Goal: Information Seeking & Learning: Learn about a topic

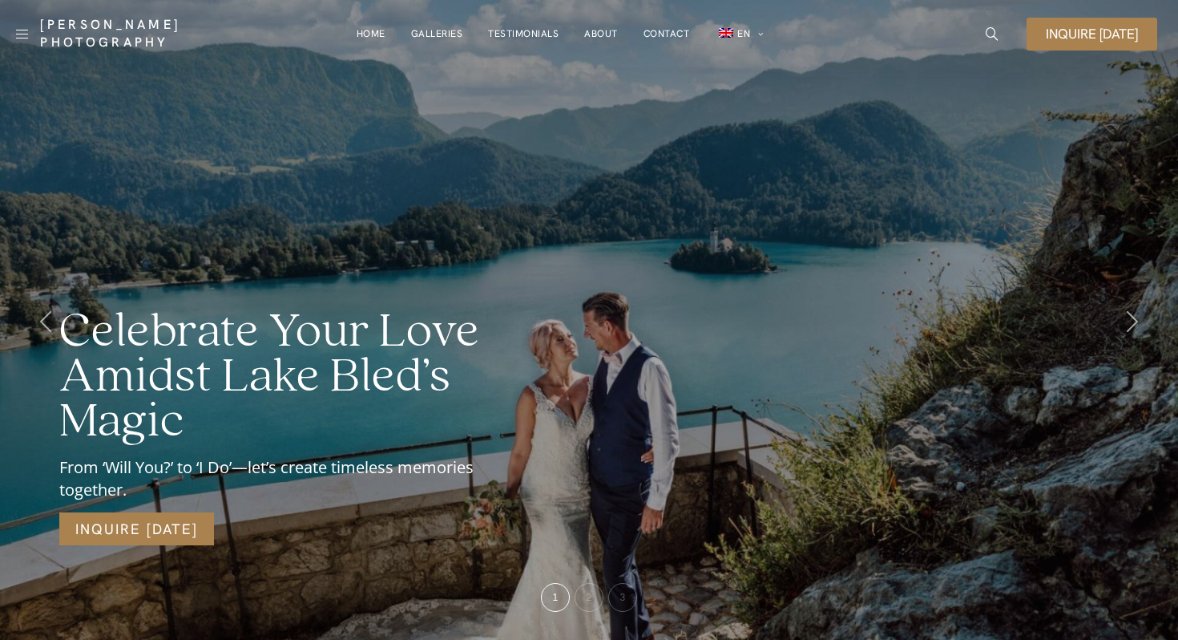
click at [676, 257] on div "Celebrate Your Love Amidst Lake Bled’s Magic From ‘Will You?’ to ‘I Do’—let’s c…" at bounding box center [589, 320] width 1178 height 640
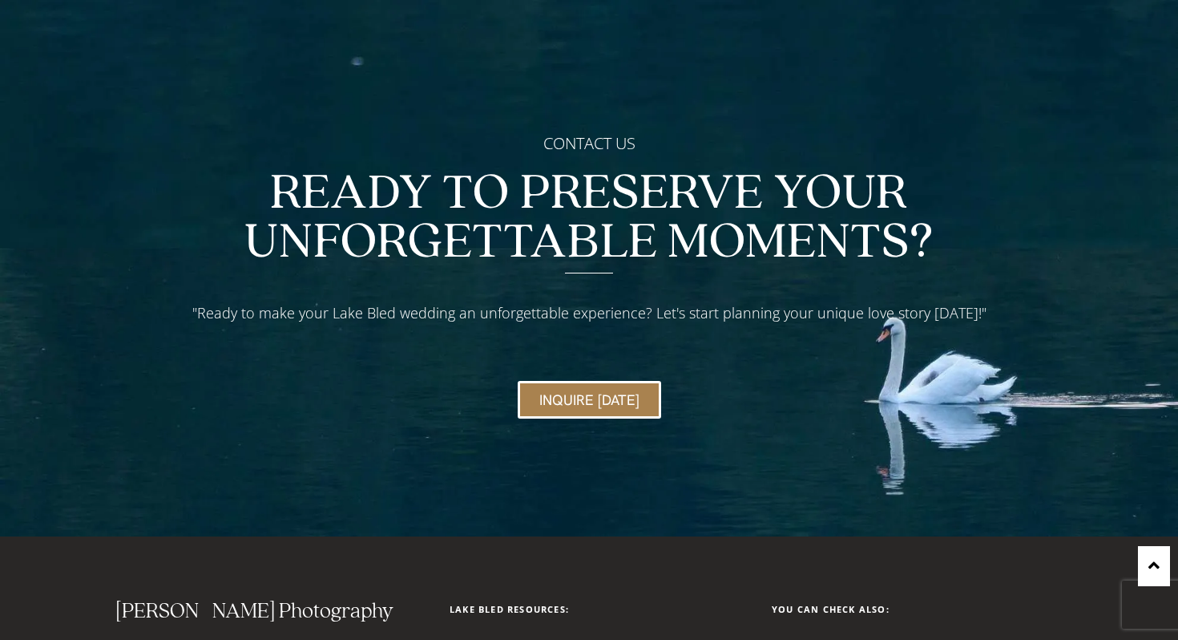
scroll to position [7108, 0]
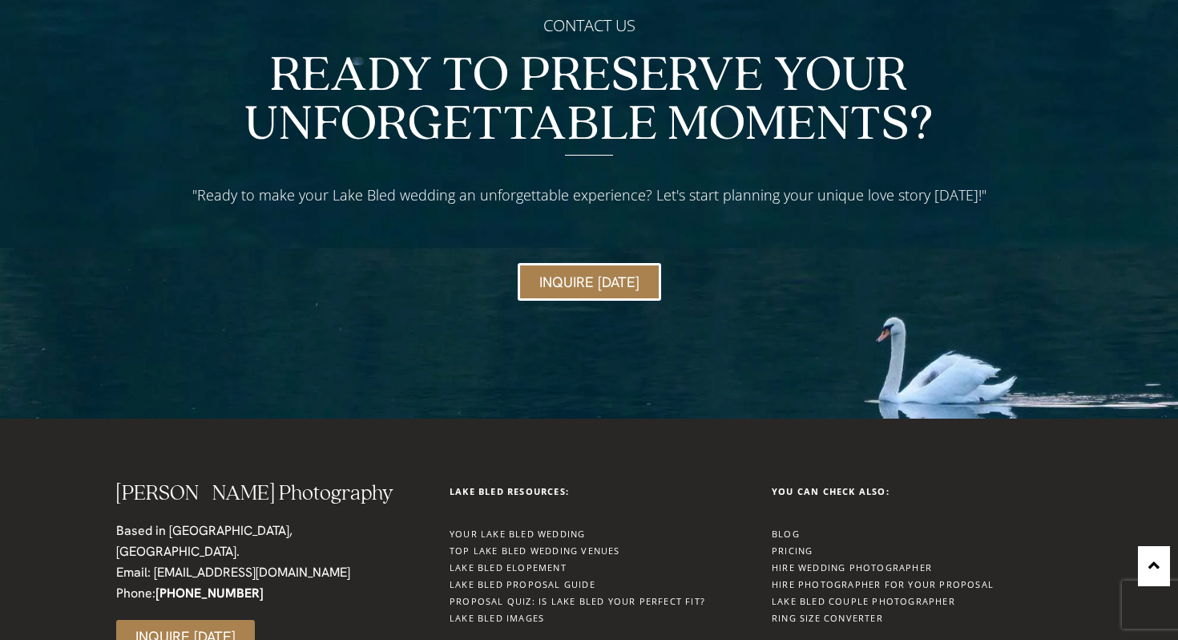
click at [801, 544] on link "Pricing" at bounding box center [792, 550] width 41 height 12
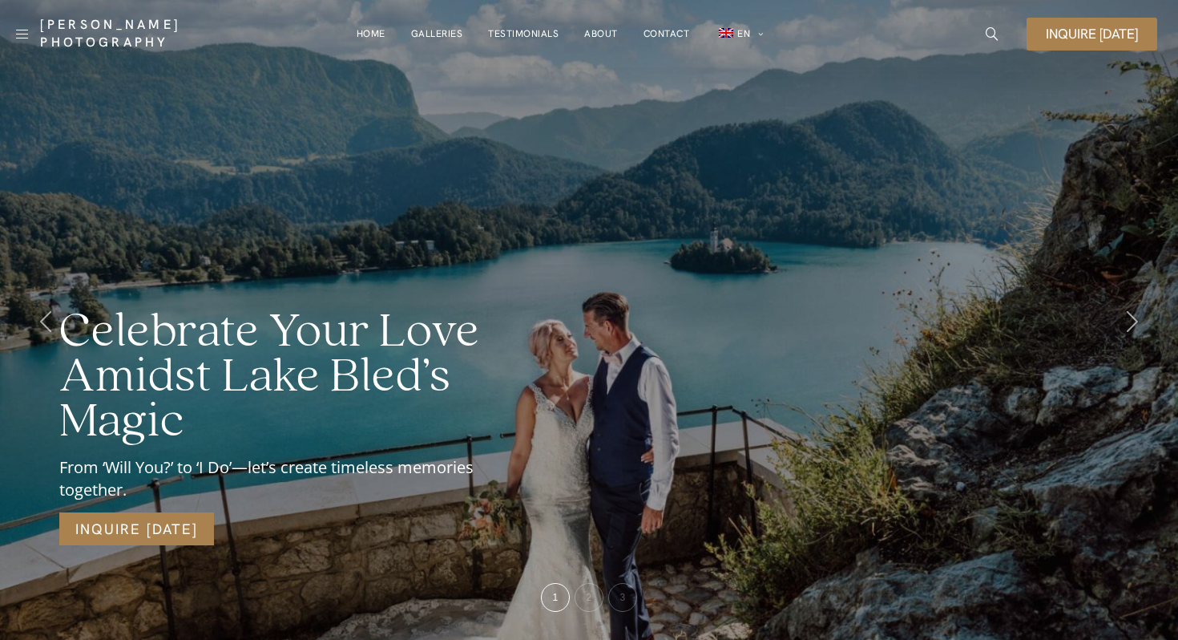
checkbox input "true"
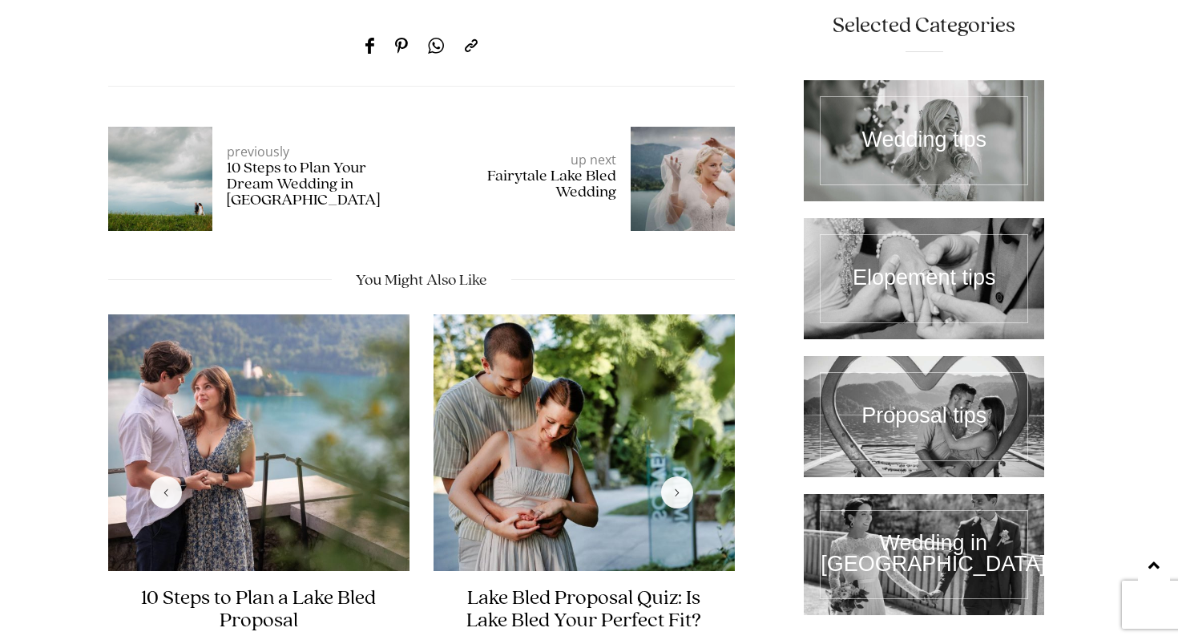
scroll to position [10397, 0]
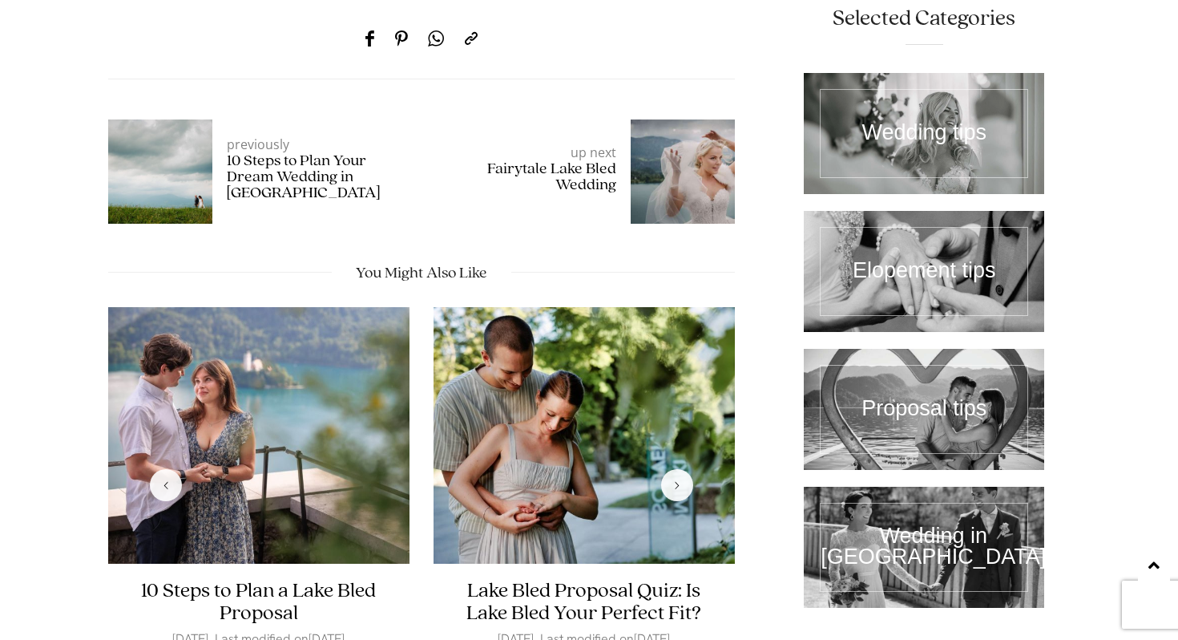
click at [285, 396] on img "1 / 2" at bounding box center [258, 435] width 301 height 257
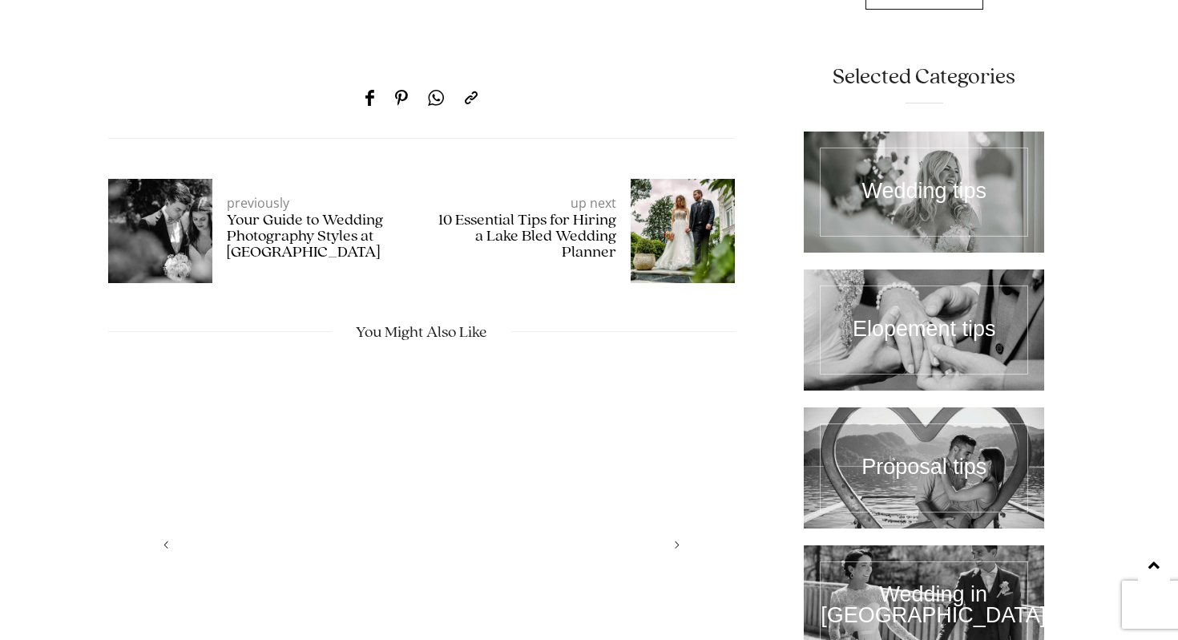
scroll to position [8606, 0]
